Goal: Find specific page/section: Find specific page/section

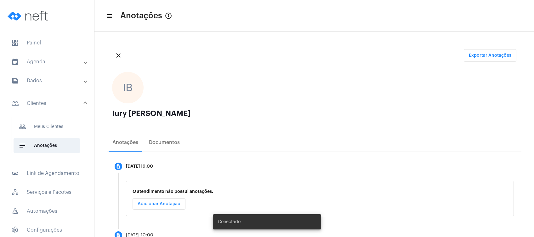
scroll to position [103, 0]
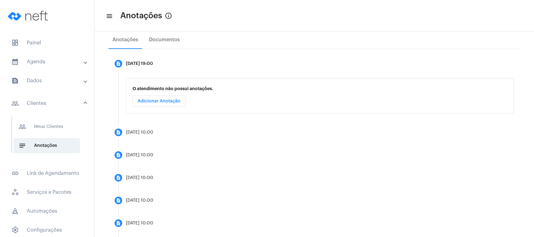
click at [58, 54] on mat-expansion-panel-header "calendar_month_outlined Agenda" at bounding box center [49, 61] width 90 height 15
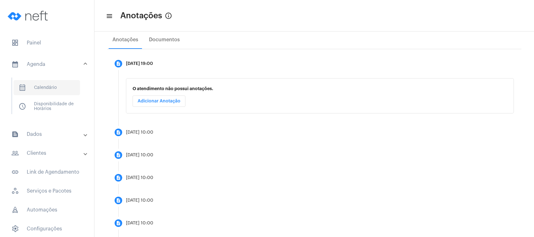
click at [53, 87] on span "calendar_month_outlined Calendário" at bounding box center [47, 87] width 66 height 15
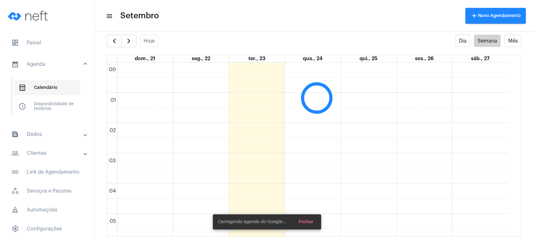
scroll to position [181, 0]
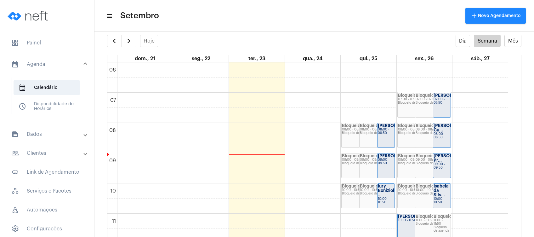
click at [45, 135] on mat-panel-title "text_snippet_outlined Dados" at bounding box center [47, 134] width 73 height 8
click at [50, 137] on mat-panel-title "people_outline Clientes" at bounding box center [47, 136] width 73 height 8
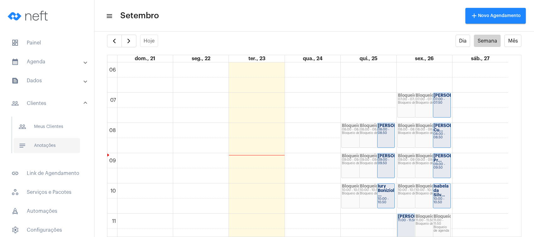
click at [48, 147] on span "notes Anotações" at bounding box center [47, 145] width 66 height 15
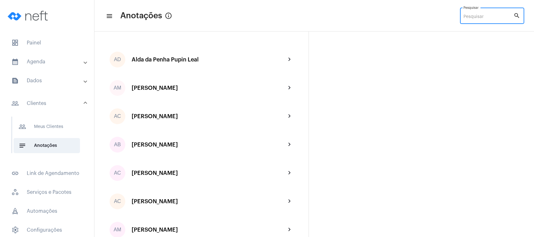
click at [467, 17] on input "Pesquisar" at bounding box center [488, 16] width 50 height 5
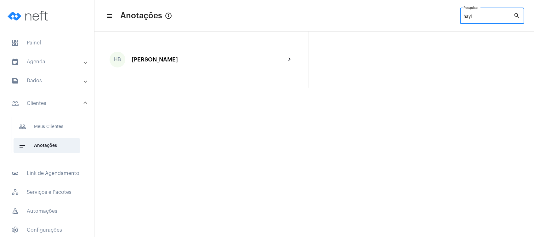
type input "hayl"
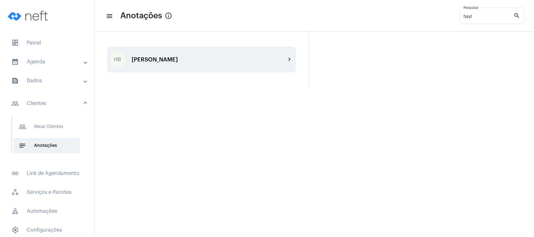
click at [157, 63] on div "[PERSON_NAME]" at bounding box center [209, 59] width 154 height 6
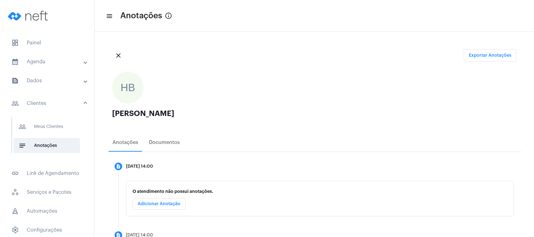
click at [236, 47] on div "close Exportar Anotações" at bounding box center [314, 55] width 414 height 23
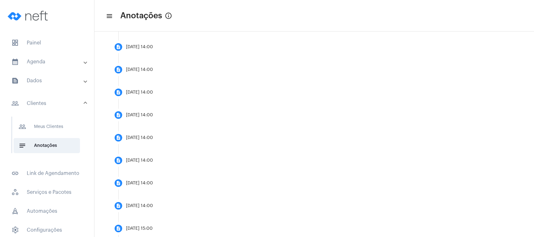
scroll to position [271, 0]
